Goal: Task Accomplishment & Management: Complete application form

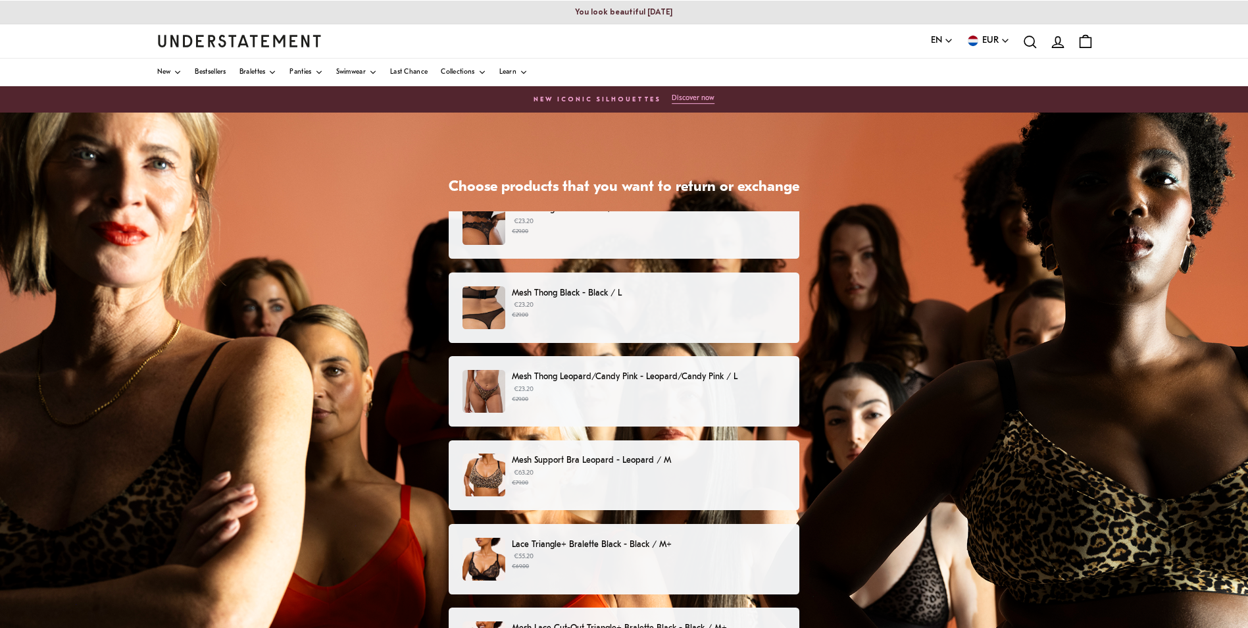
scroll to position [31, 0]
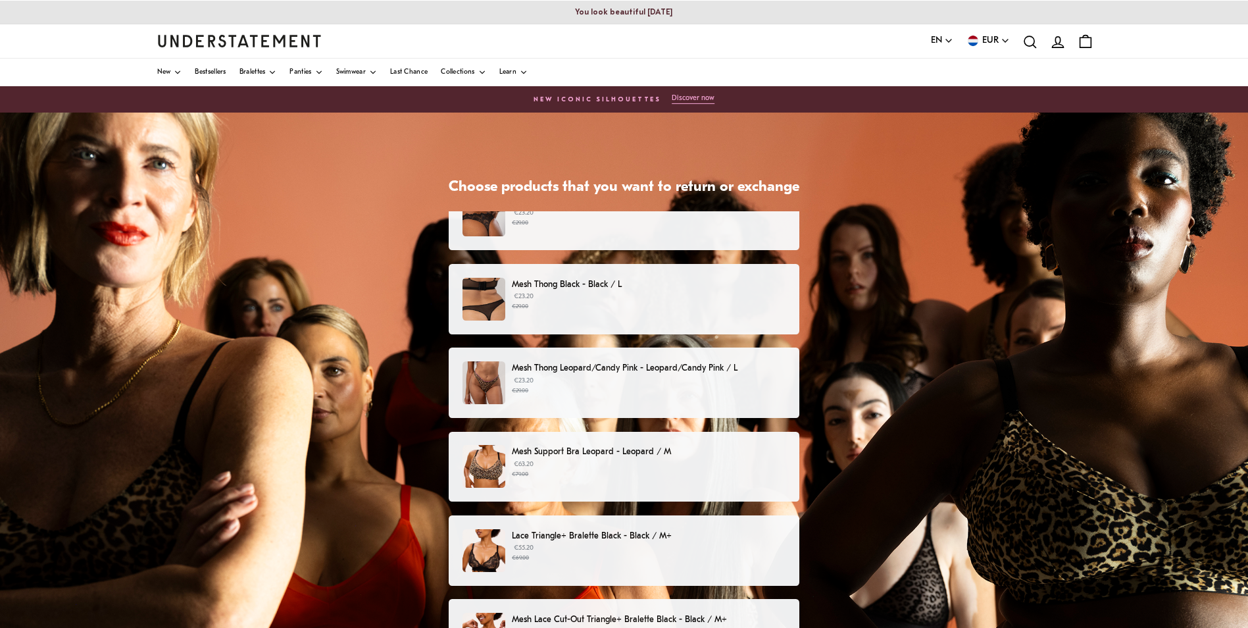
click at [596, 396] on div "Mesh Thong Leopard/Candy Pink - Leopard/Candy Pink / L €23.20 €29.00" at bounding box center [624, 382] width 323 height 43
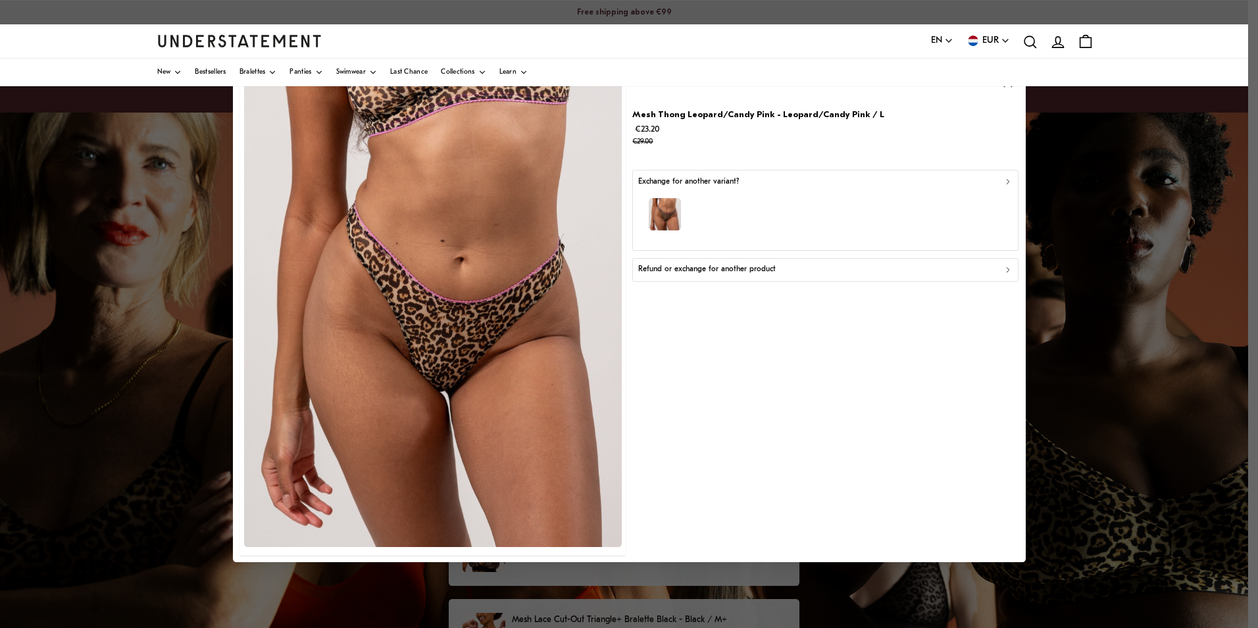
click at [765, 277] on button "Refund or exchange for another product" at bounding box center [825, 269] width 386 height 24
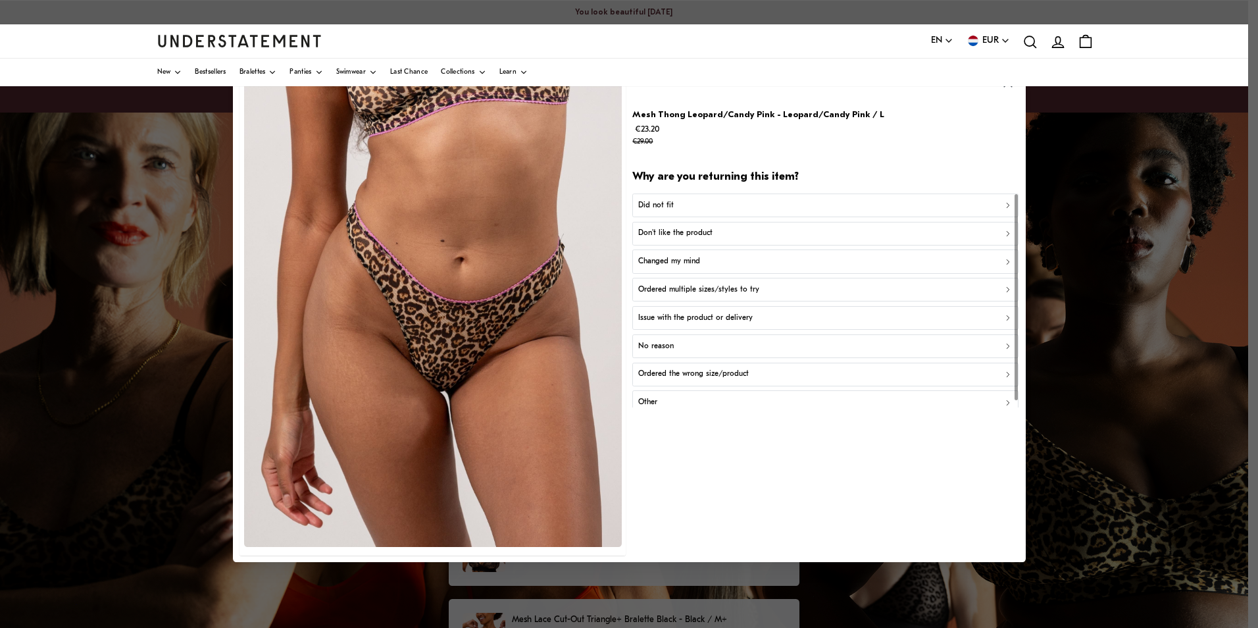
click at [692, 261] on p "Changed my mind" at bounding box center [669, 261] width 62 height 13
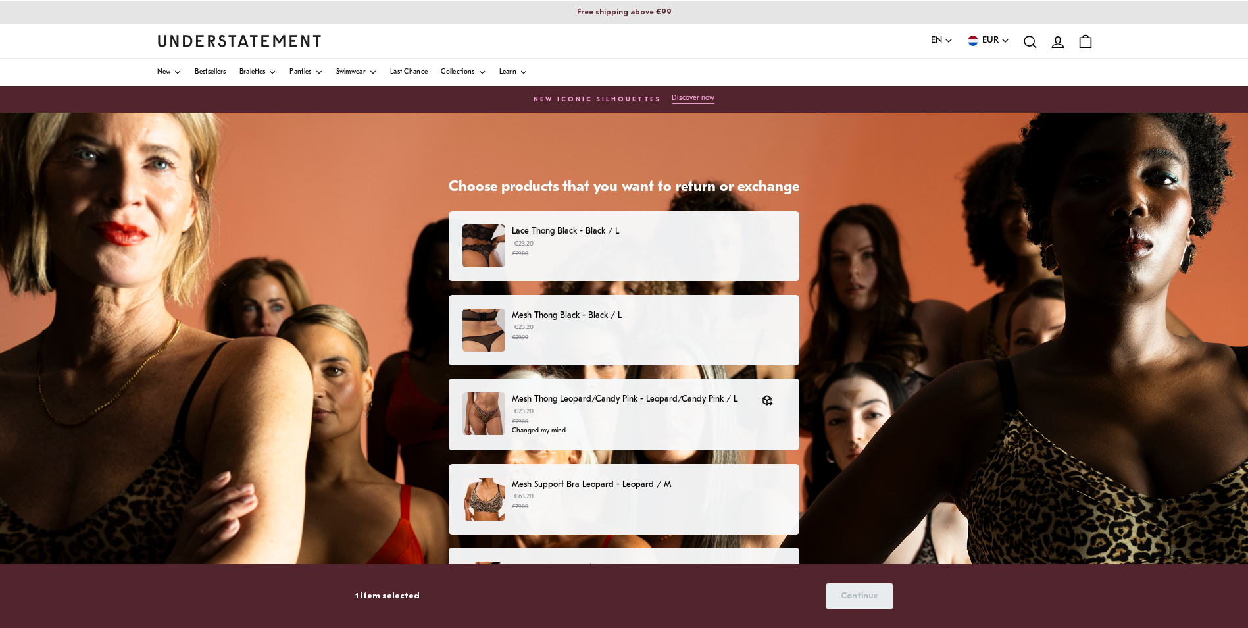
click at [557, 335] on small "€29.00" at bounding box center [649, 337] width 274 height 9
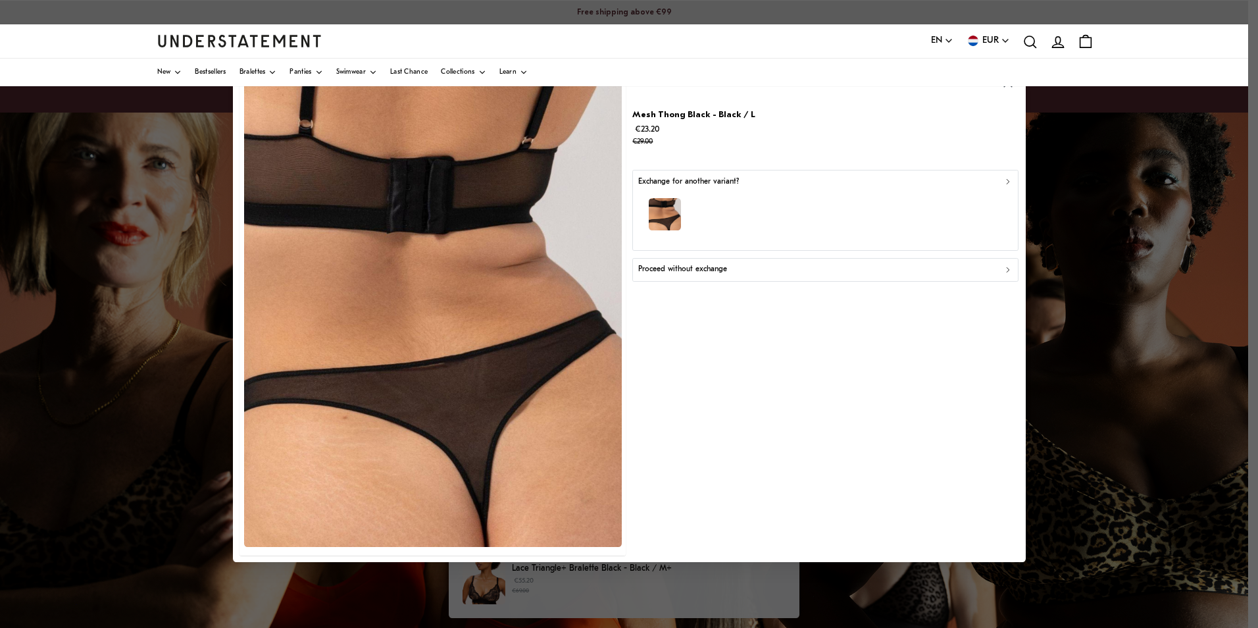
click at [674, 272] on p "Proceed without exchange" at bounding box center [682, 269] width 89 height 13
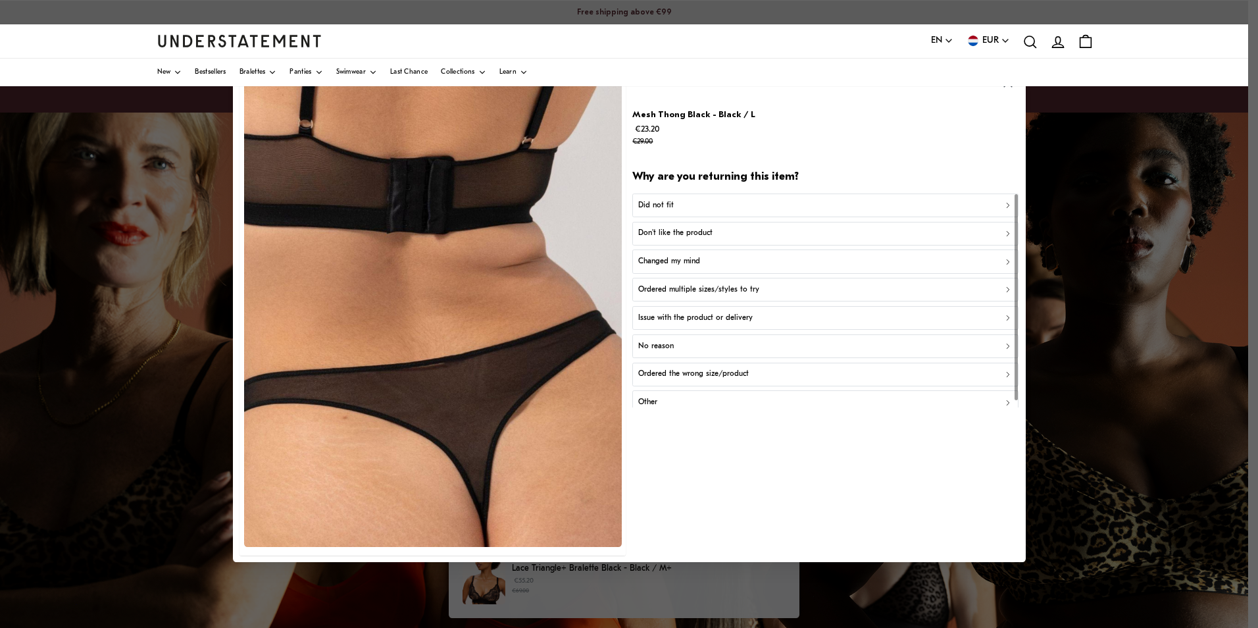
click at [679, 258] on p "Changed my mind" at bounding box center [669, 261] width 62 height 13
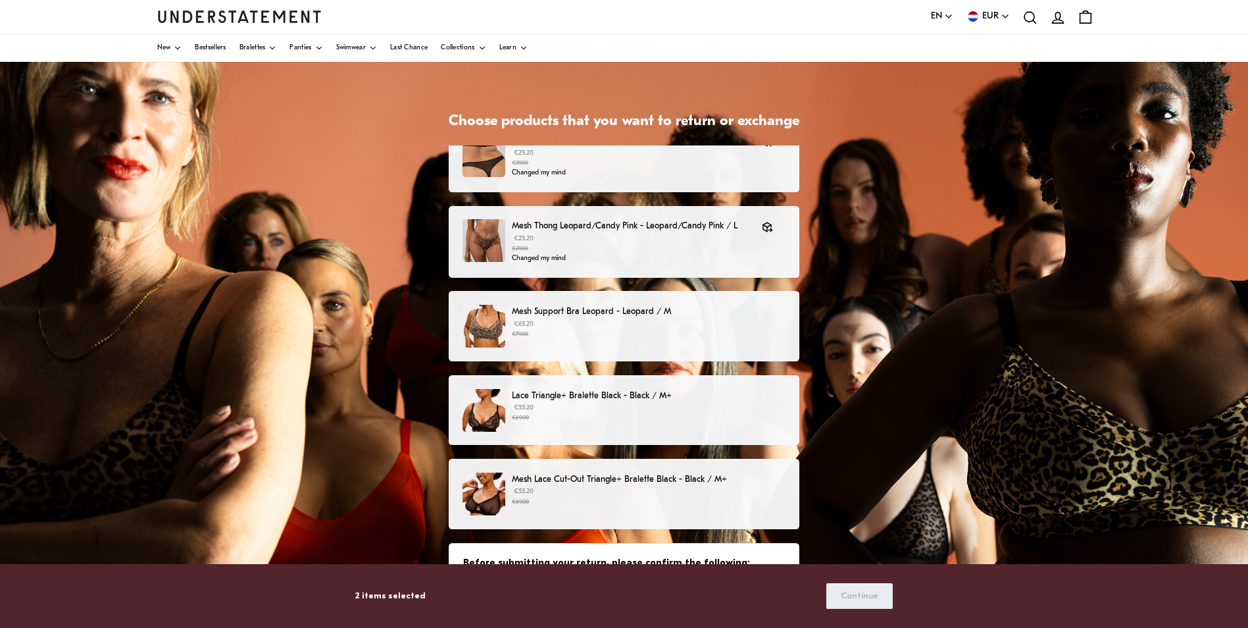
scroll to position [132, 0]
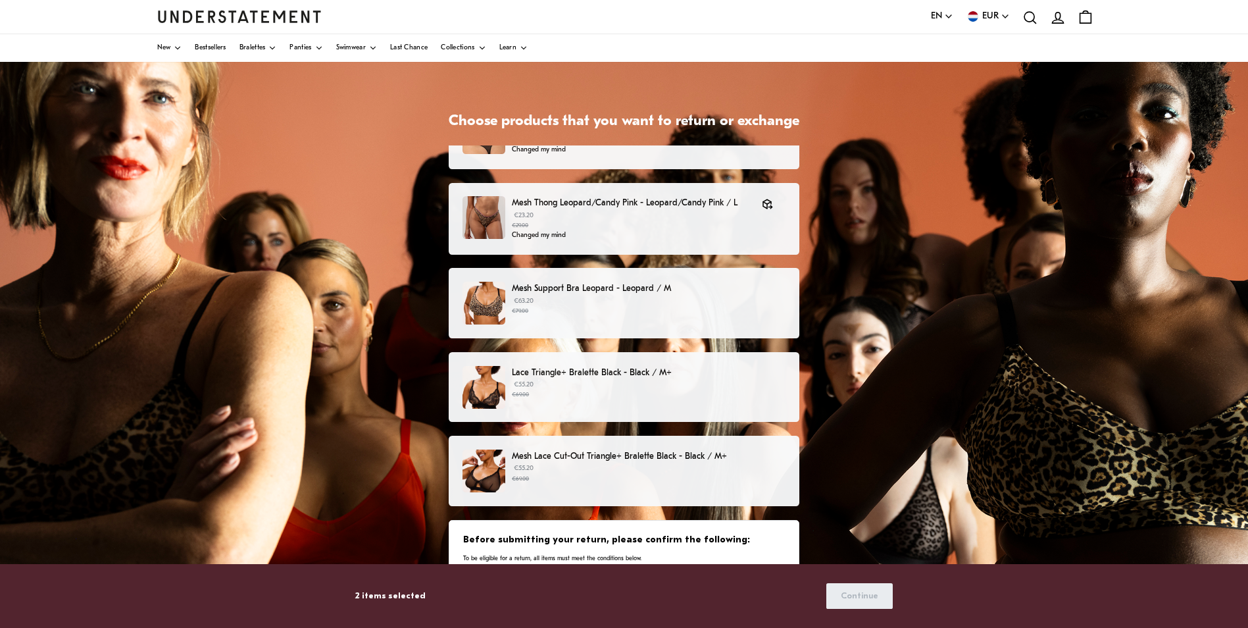
click at [657, 465] on p "€55.20 €69.00" at bounding box center [649, 473] width 274 height 20
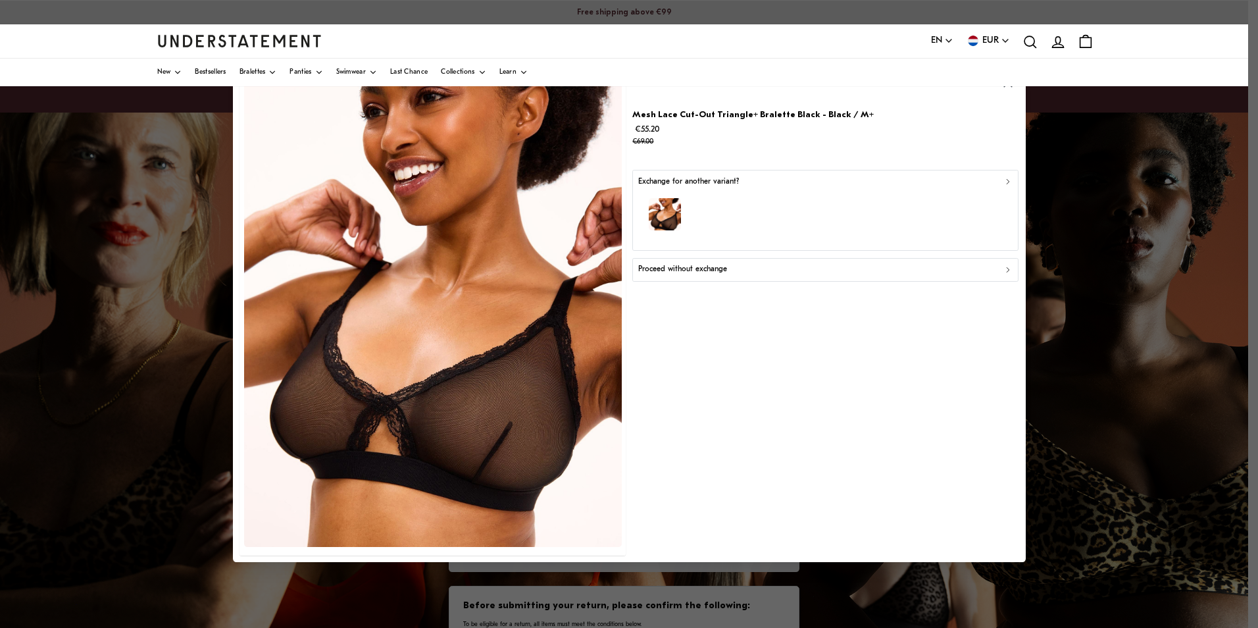
click at [712, 274] on p "Proceed without exchange" at bounding box center [682, 269] width 89 height 13
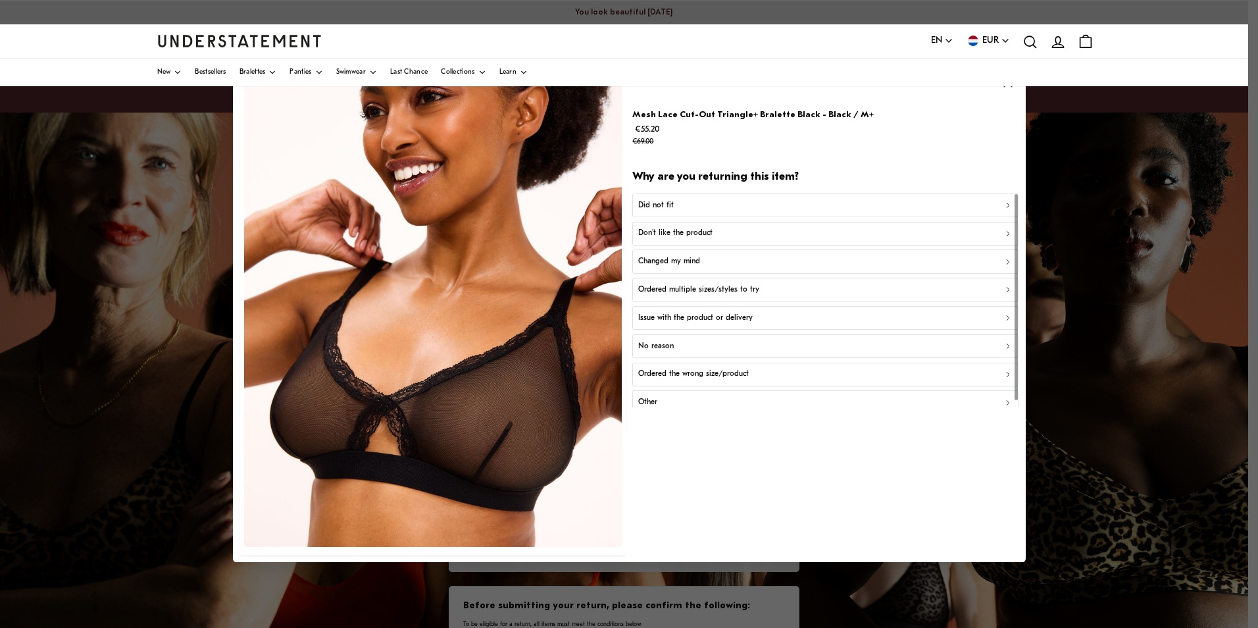
click at [668, 257] on p "Changed my mind" at bounding box center [669, 261] width 62 height 13
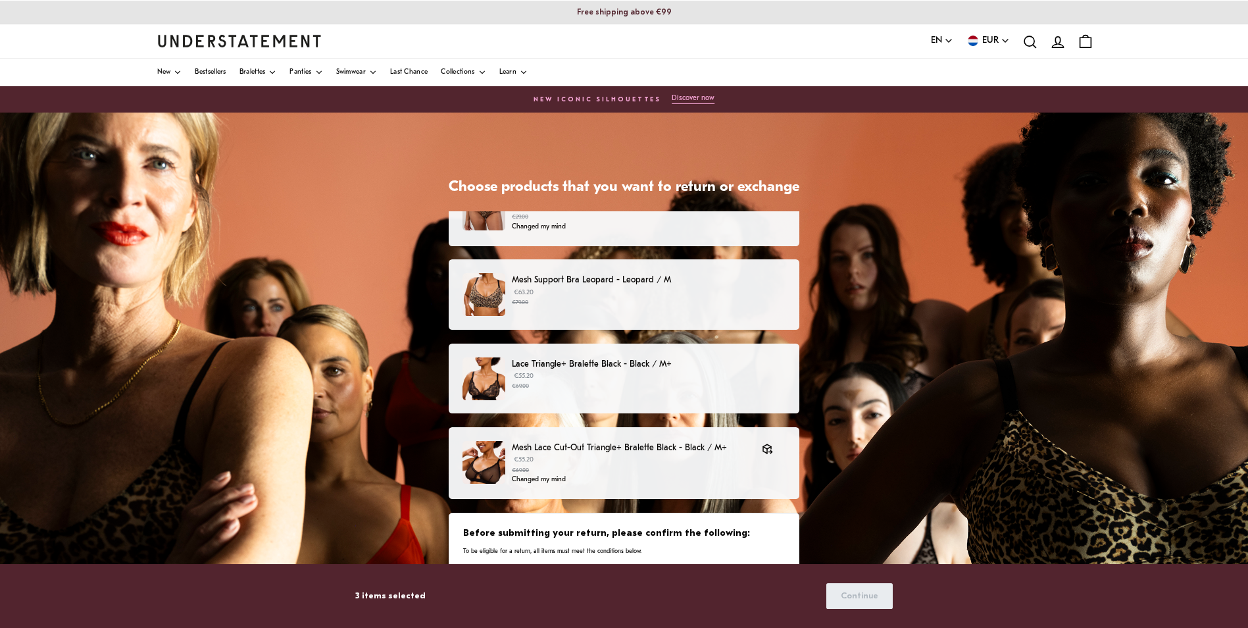
scroll to position [74, 0]
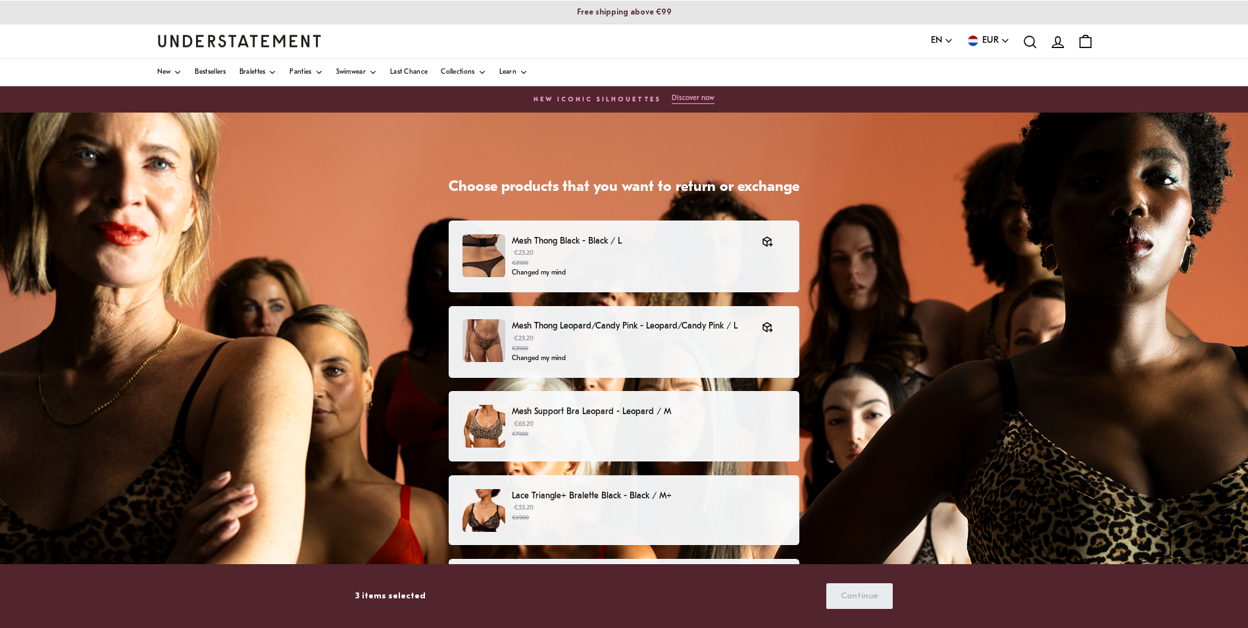
click at [738, 425] on p "€63.20 €79.00" at bounding box center [649, 429] width 274 height 20
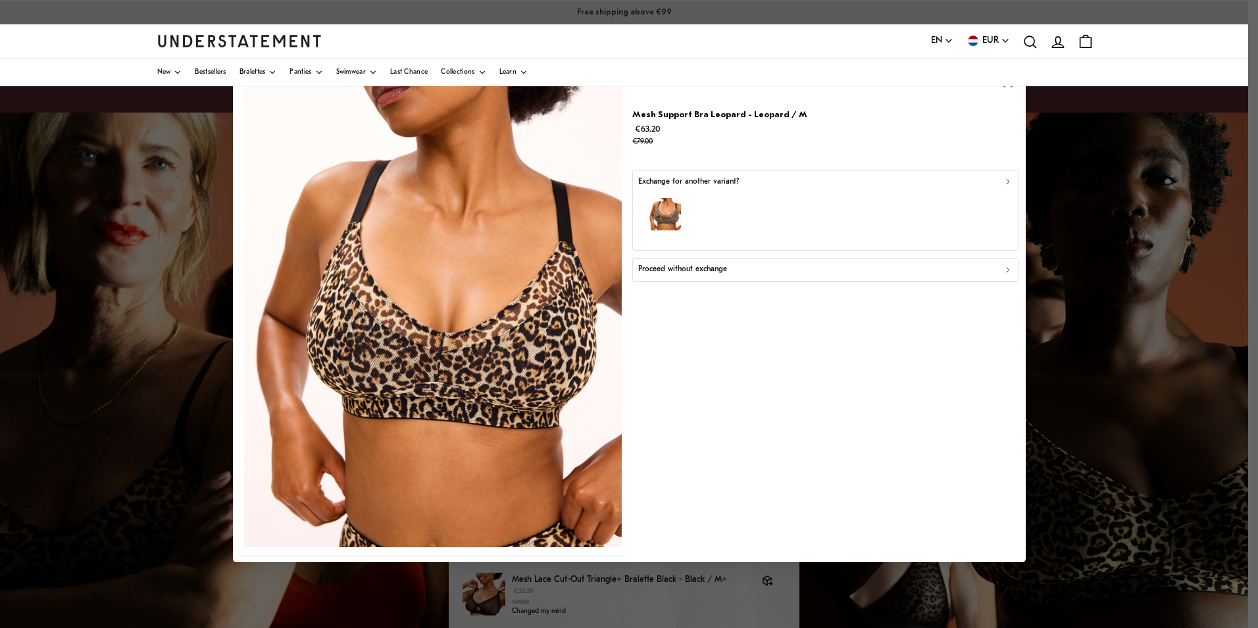
click at [721, 266] on p "Proceed without exchange" at bounding box center [682, 269] width 89 height 13
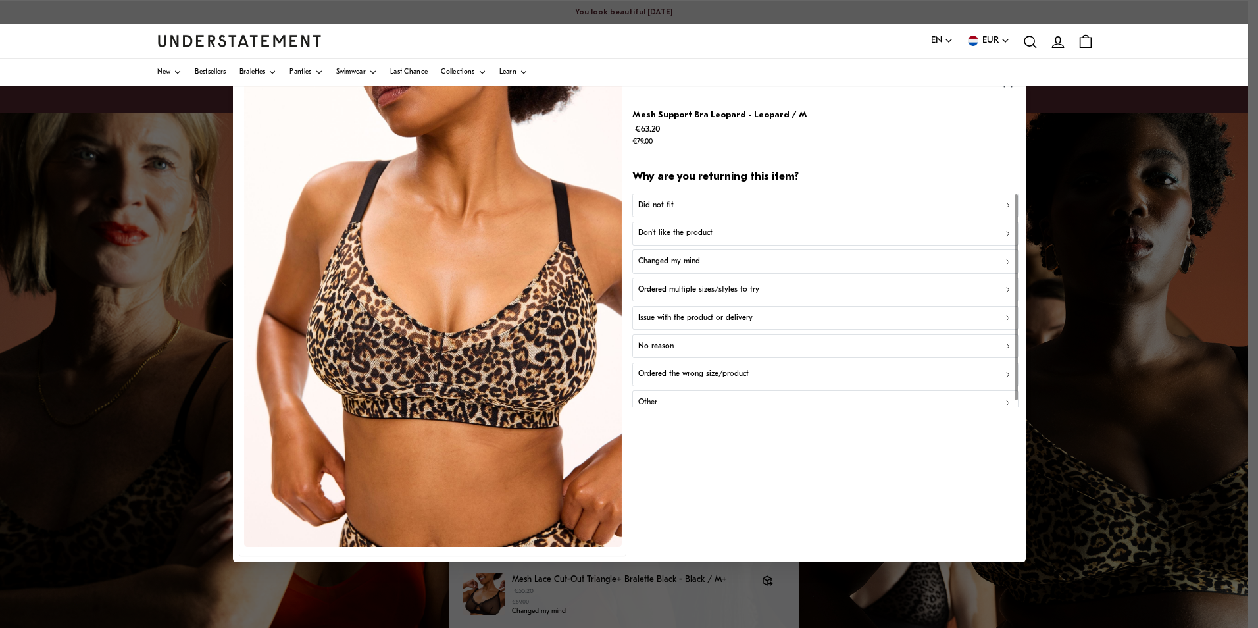
click at [685, 265] on p "Changed my mind" at bounding box center [669, 261] width 62 height 13
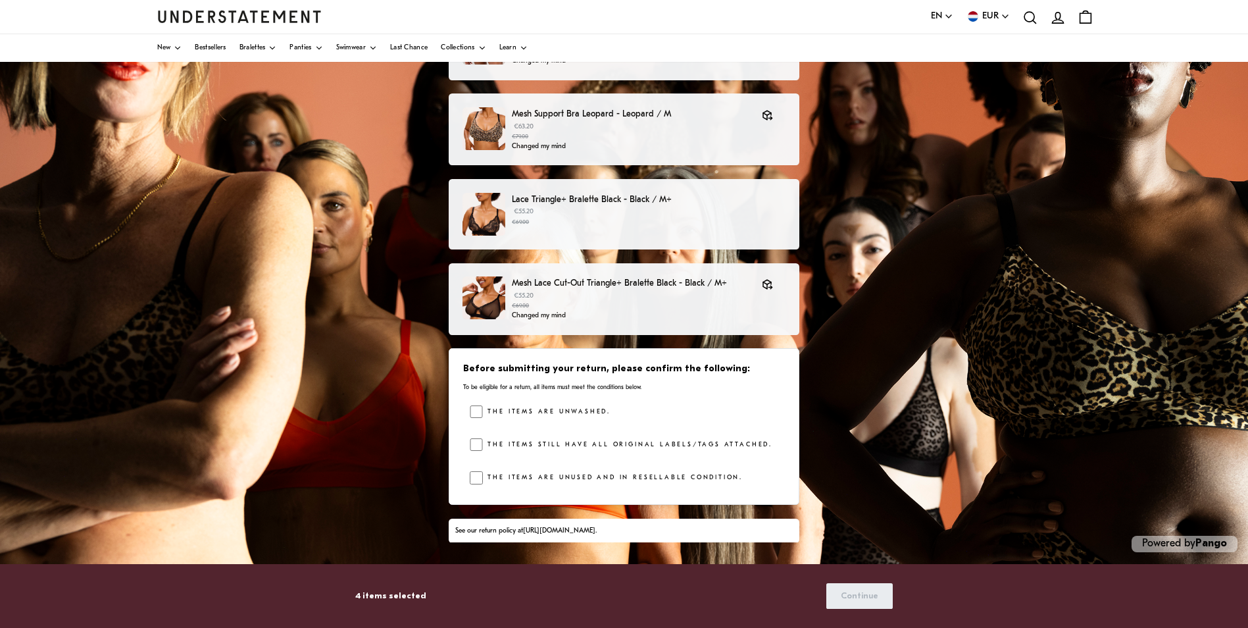
scroll to position [207, 0]
click at [557, 417] on label "The items are unwashed." at bounding box center [547, 411] width 128 height 13
click at [470, 480] on div "Before submitting your return, please confirm the following: To be eligible for…" at bounding box center [624, 425] width 351 height 157
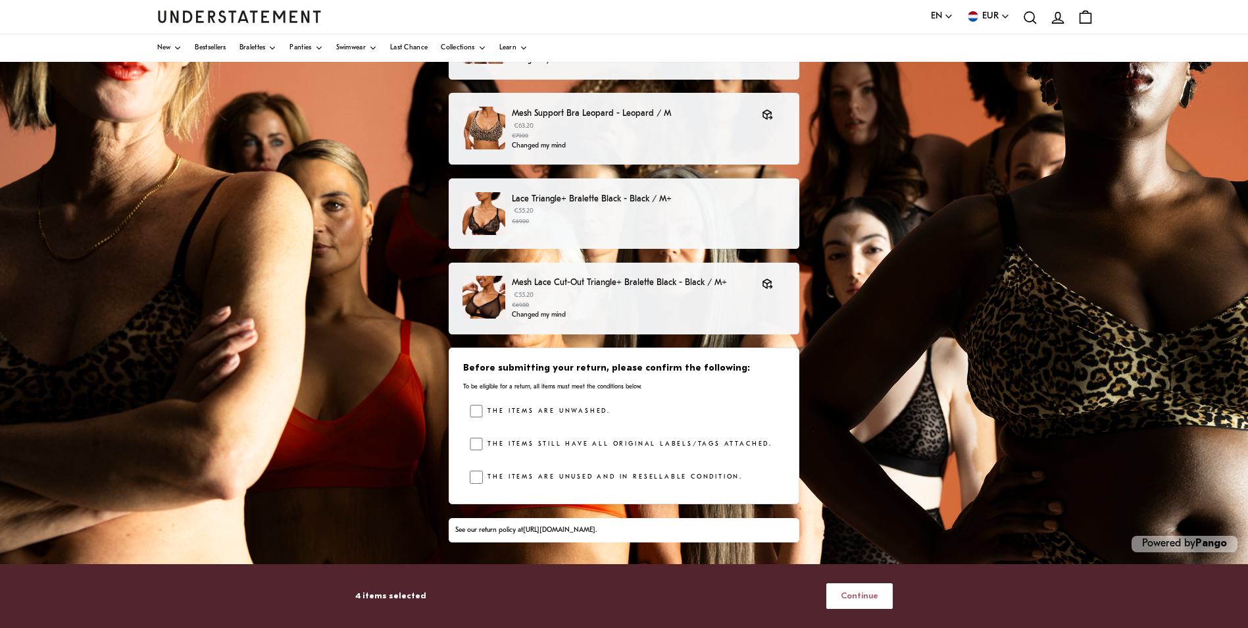
click at [875, 596] on span "Continue" at bounding box center [860, 596] width 38 height 24
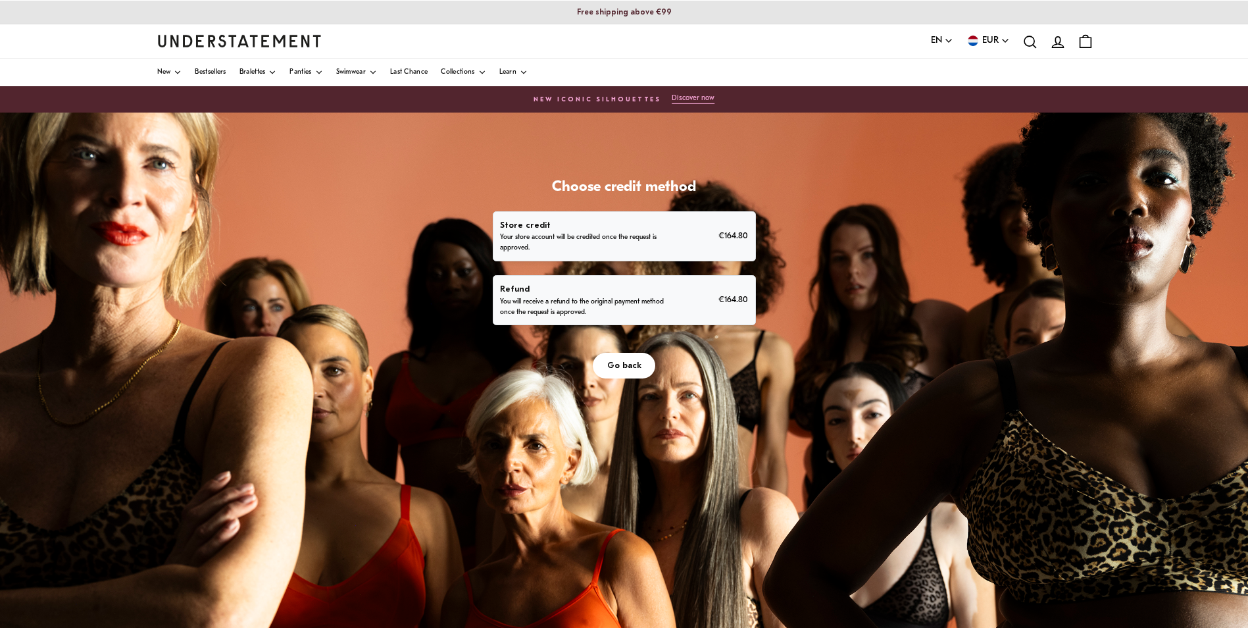
click at [608, 305] on p "You will receive a refund to the original payment method once the request is ap…" at bounding box center [582, 307] width 164 height 21
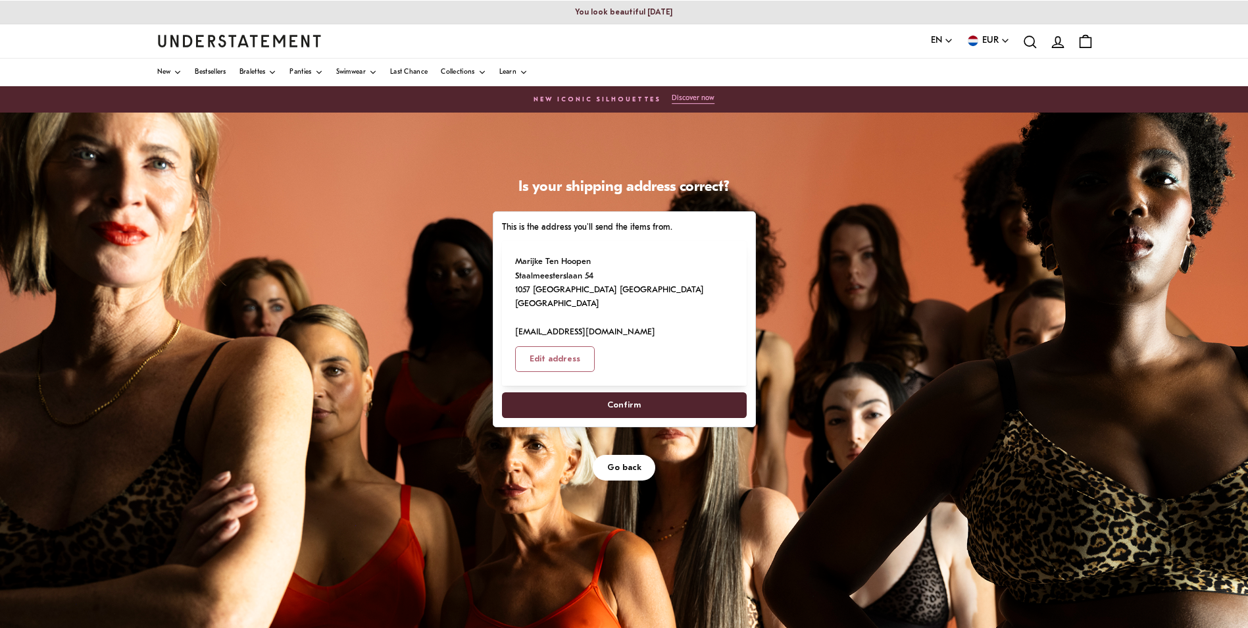
click at [629, 393] on span "Confirm" at bounding box center [624, 405] width 34 height 24
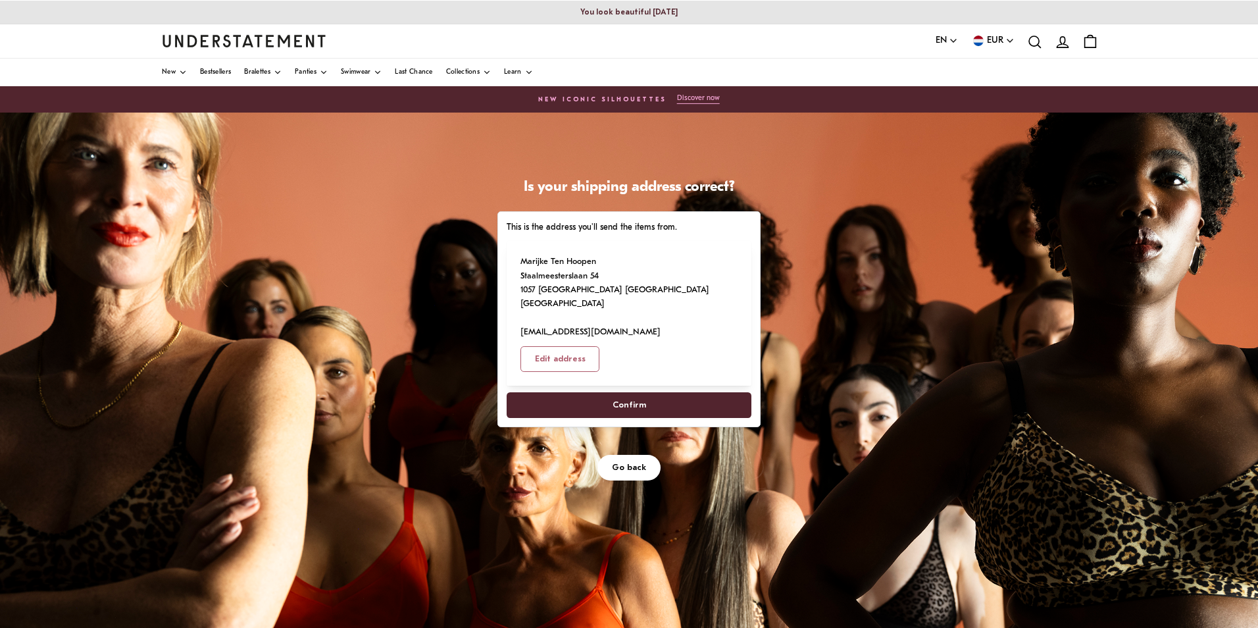
select select "**"
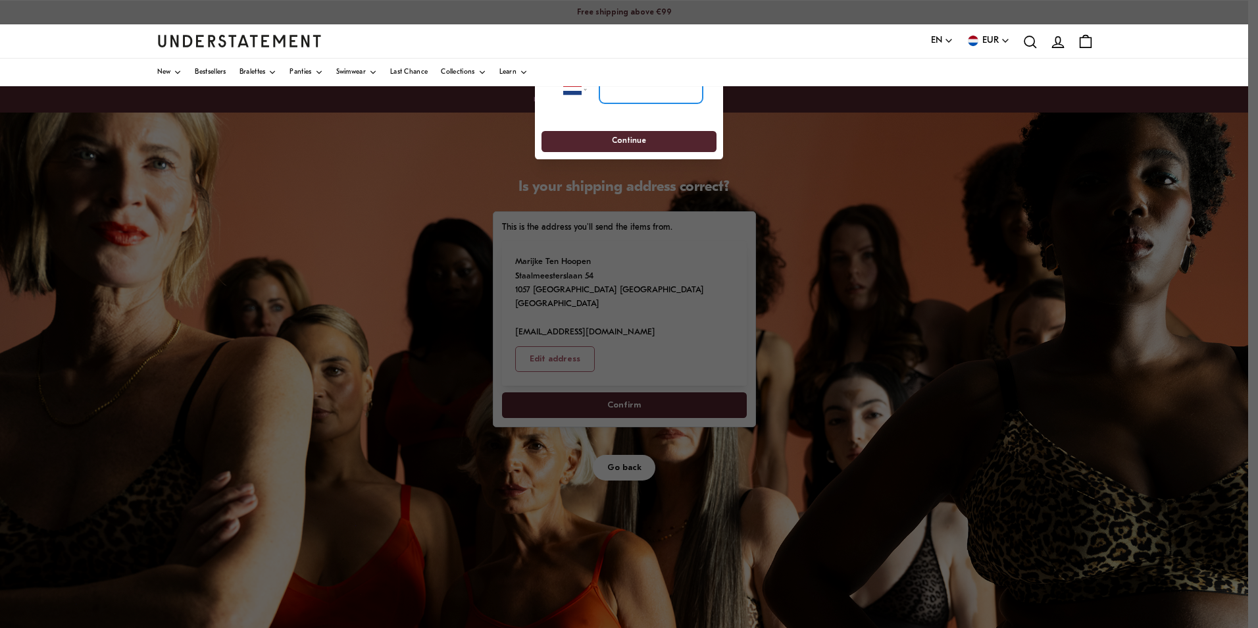
click at [638, 99] on input "tel" at bounding box center [650, 88] width 103 height 29
type input "**********"
click at [655, 139] on span "Continue" at bounding box center [628, 142] width 151 height 20
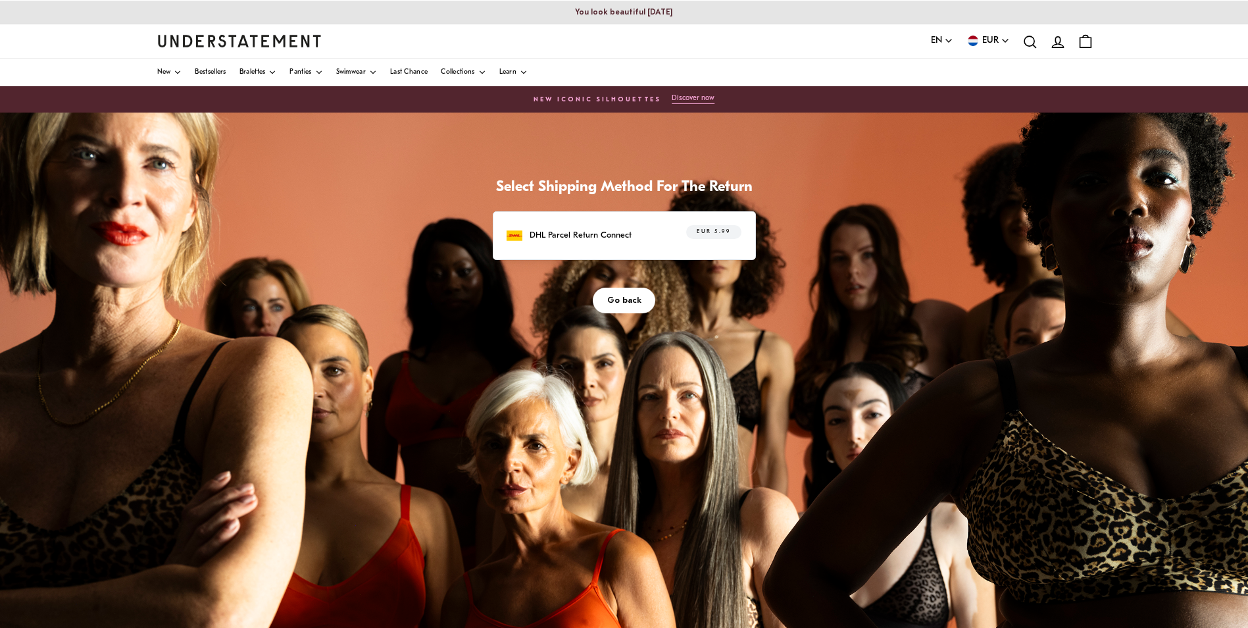
click at [607, 237] on p "DHL Parcel Return Connect" at bounding box center [581, 235] width 102 height 14
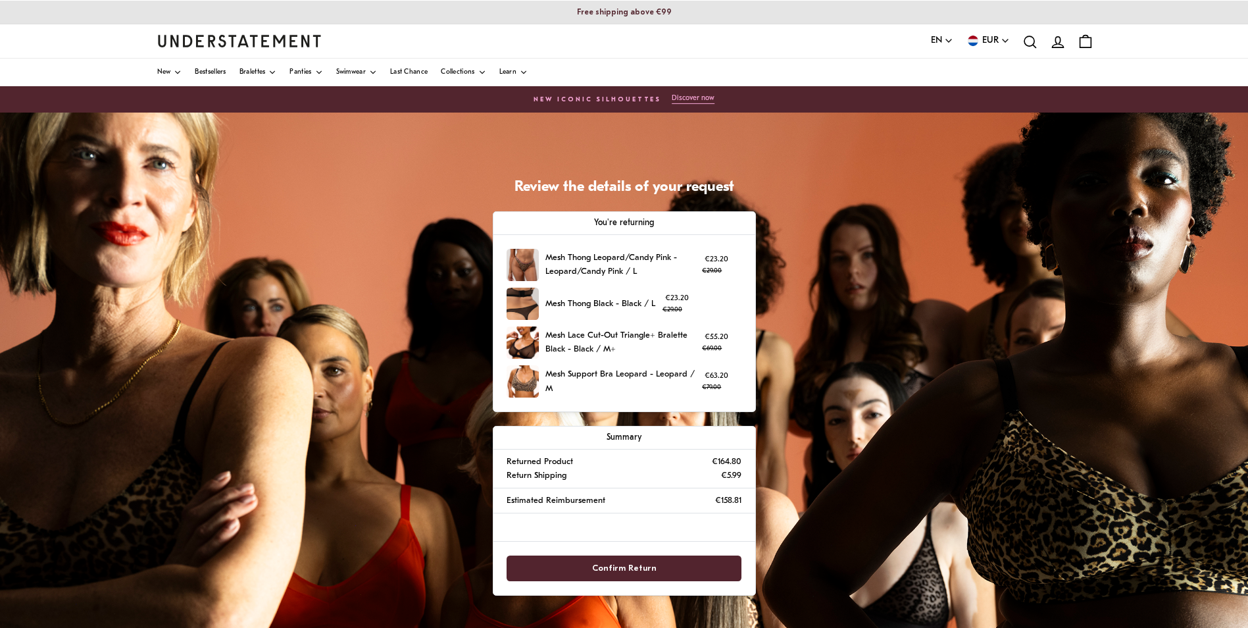
click at [668, 563] on span "Confirm Return" at bounding box center [624, 568] width 206 height 24
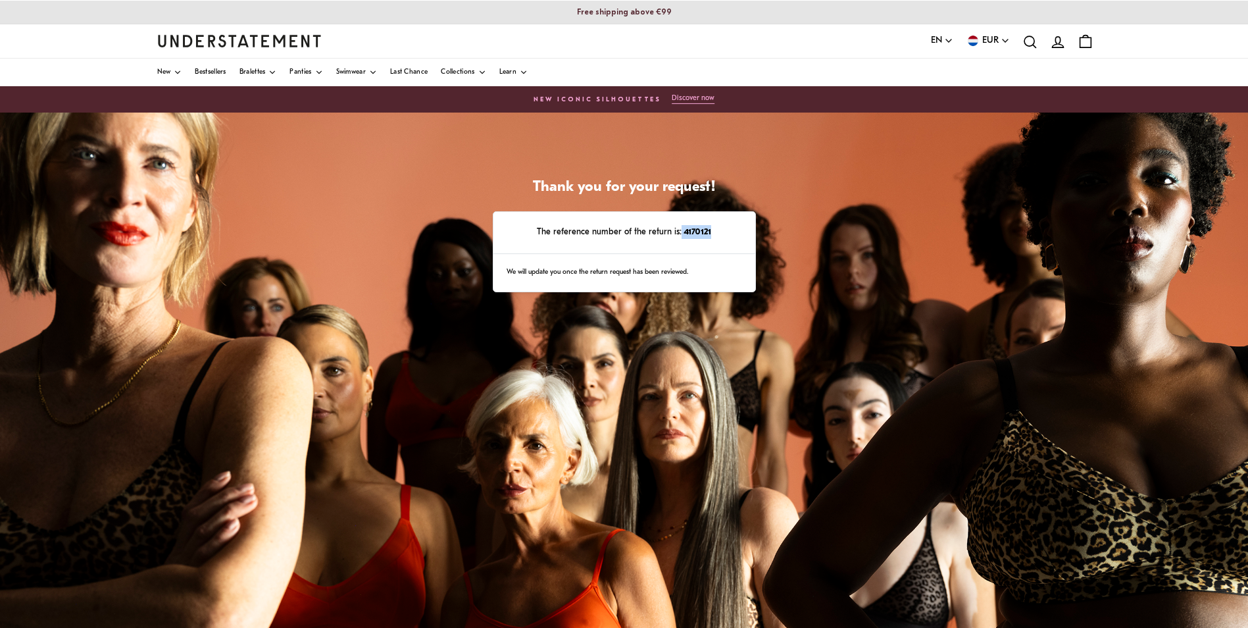
drag, startPoint x: 707, startPoint y: 234, endPoint x: 678, endPoint y: 234, distance: 29.0
click at [678, 234] on p "The reference number of the return is: 4170121" at bounding box center [624, 232] width 234 height 14
drag, startPoint x: 678, startPoint y: 234, endPoint x: 640, endPoint y: 285, distance: 63.6
click at [640, 285] on div "We will update you once the return request has been reviewed." at bounding box center [625, 273] width 262 height 38
